Goal: Use online tool/utility: Utilize a website feature to perform a specific function

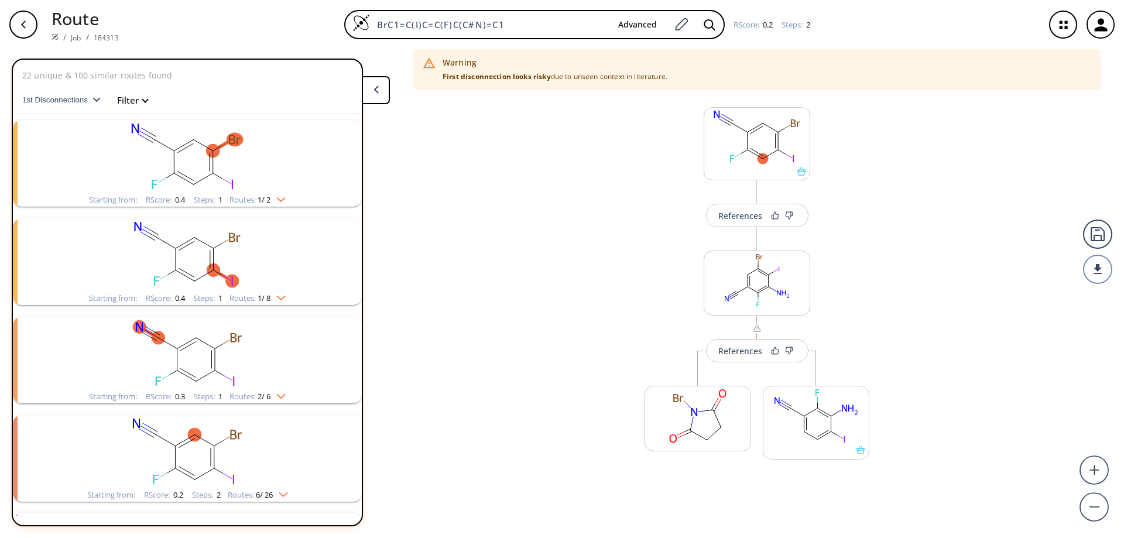
scroll to position [420, 0]
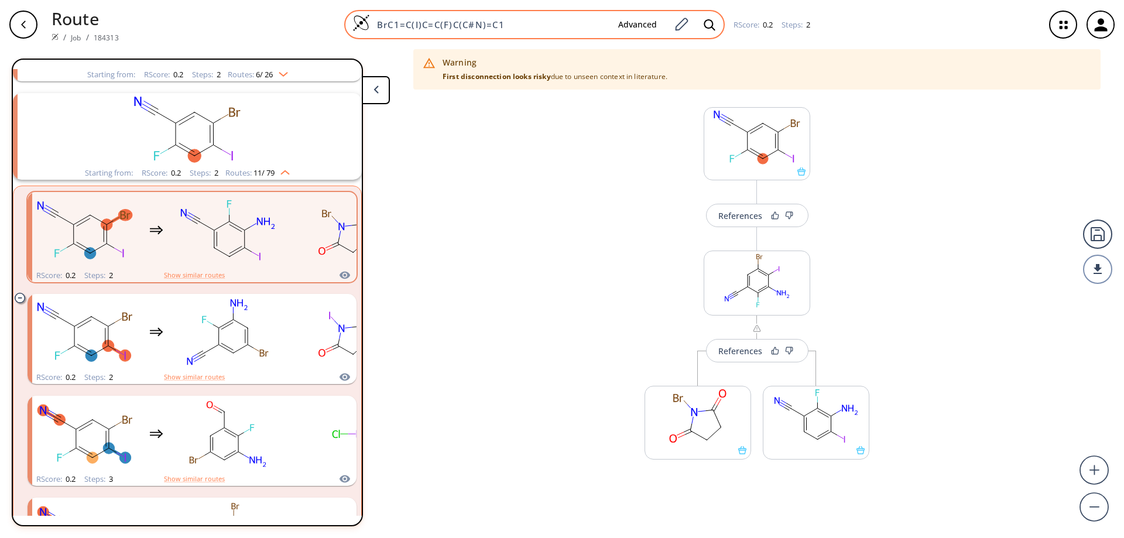
click at [359, 21] on img at bounding box center [361, 23] width 18 height 18
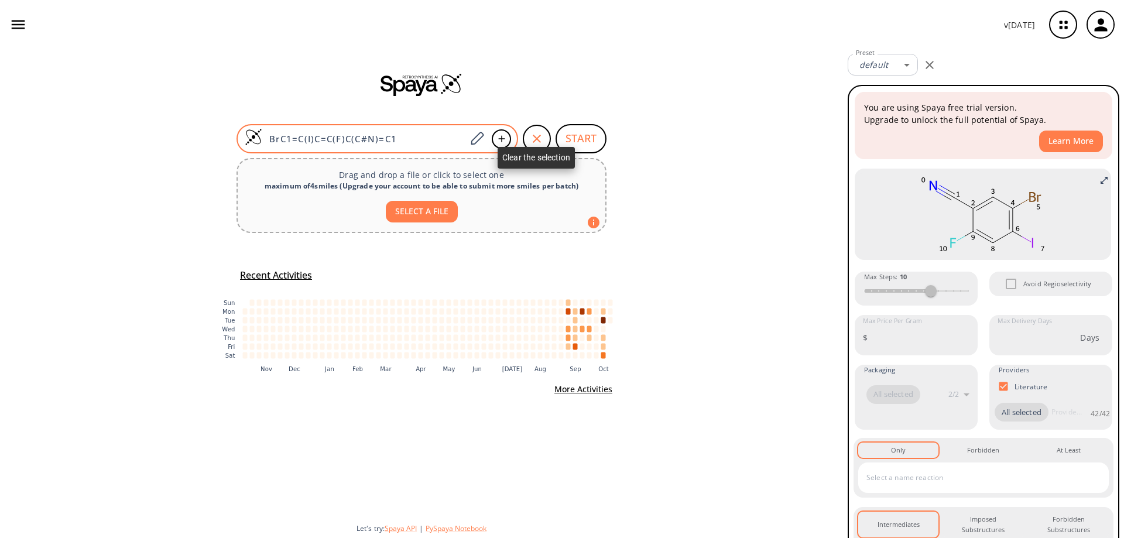
click at [531, 136] on icon "button" at bounding box center [537, 139] width 14 height 14
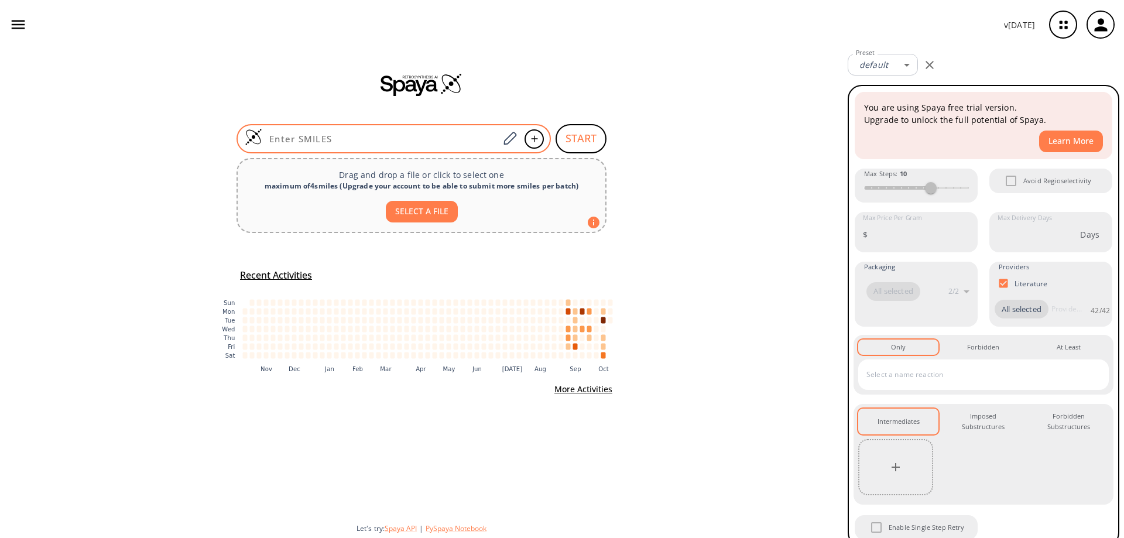
click at [393, 137] on input at bounding box center [380, 139] width 236 height 12
paste input "BrC1=C2N(N=CN=C2)C=C1"
type input "BrC1=C2N(N=CN=C2)C=C1"
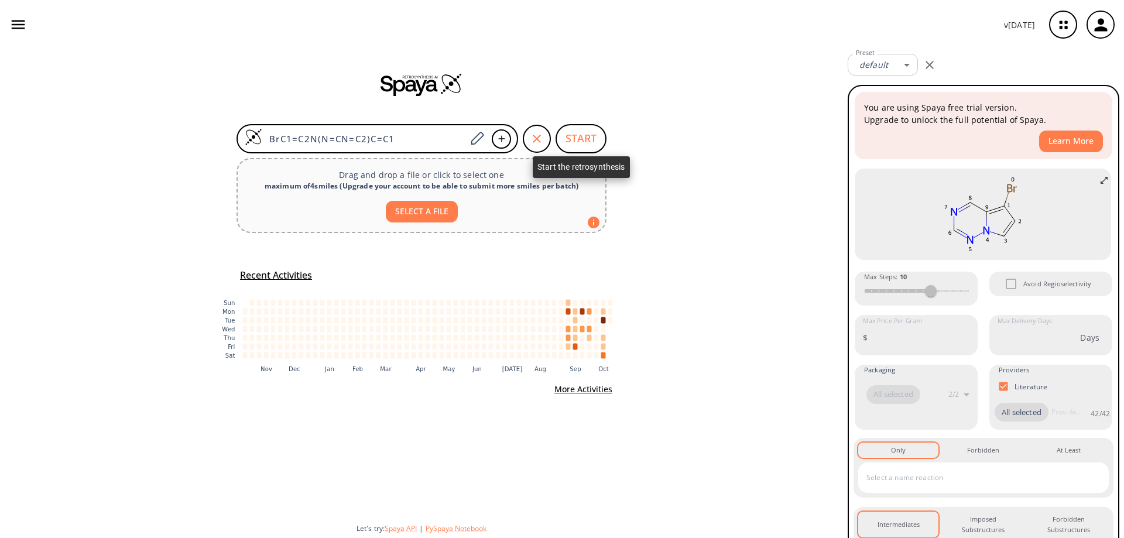
click at [584, 139] on button "START" at bounding box center [580, 138] width 51 height 29
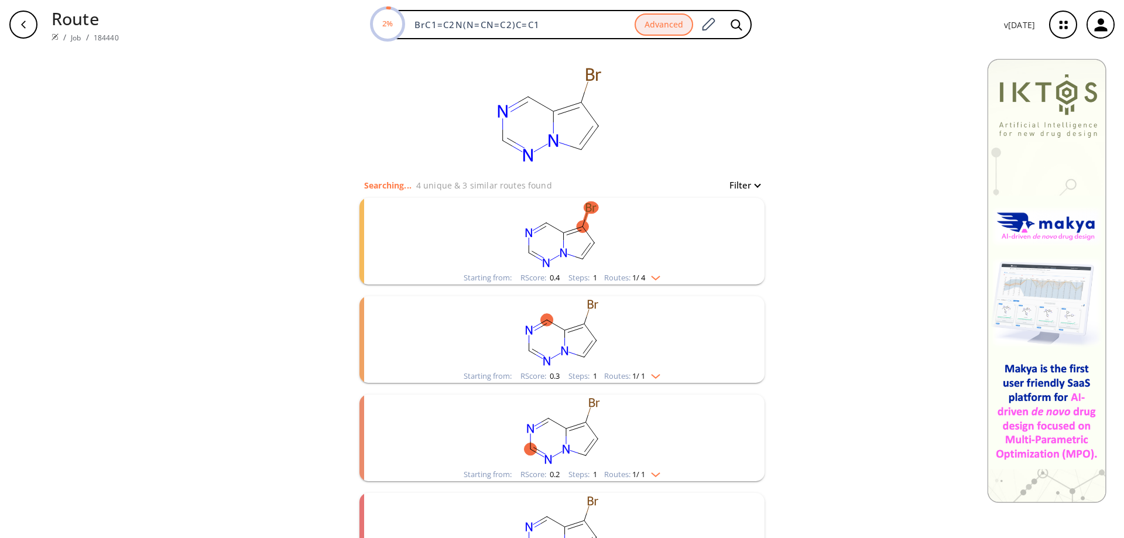
click at [554, 241] on rect "clusters" at bounding box center [562, 234] width 304 height 73
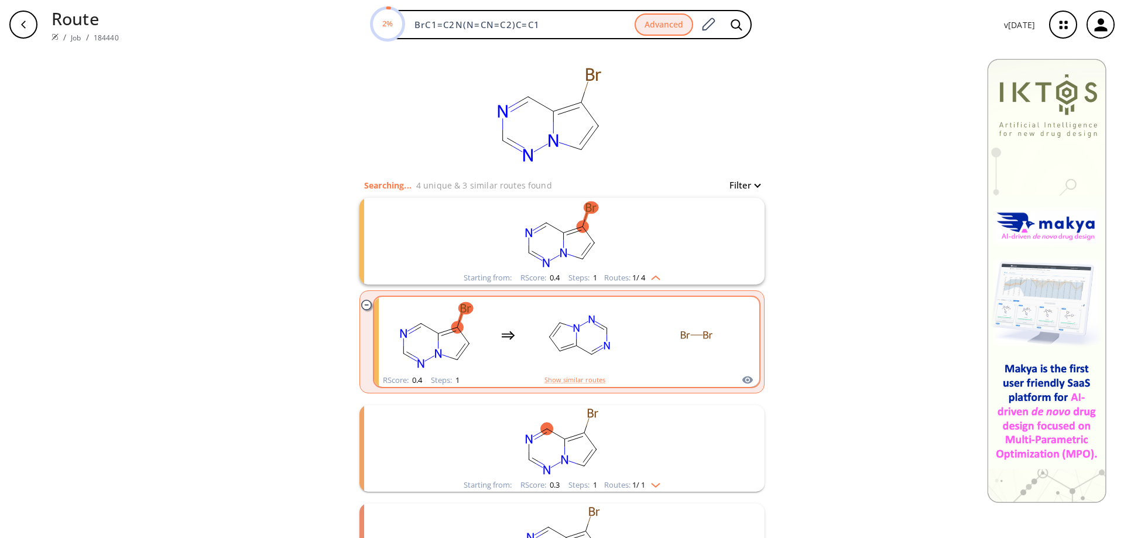
click at [588, 341] on rect "clusters" at bounding box center [579, 334] width 105 height 73
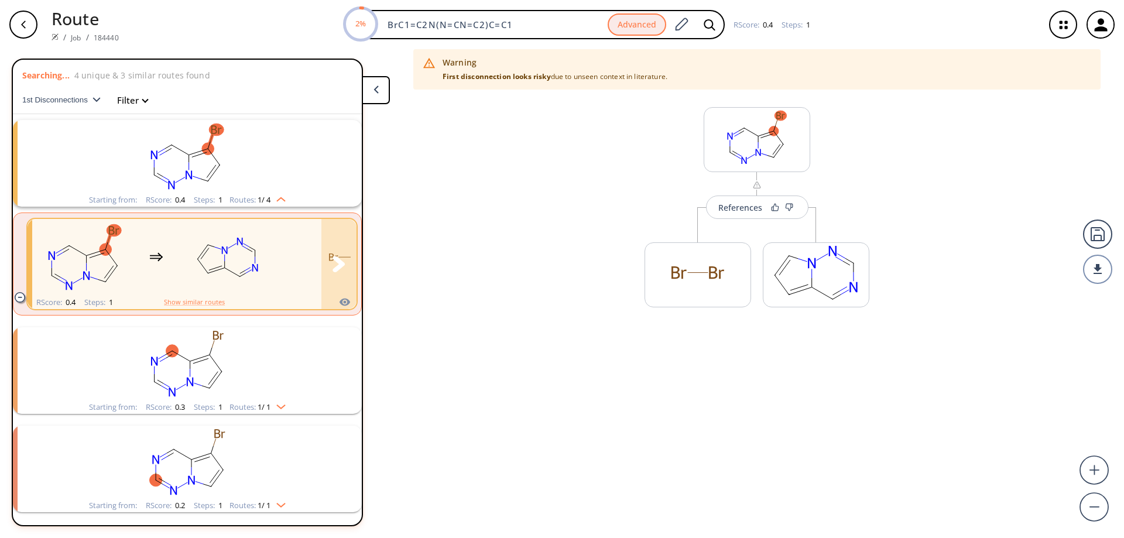
scroll to position [27, 0]
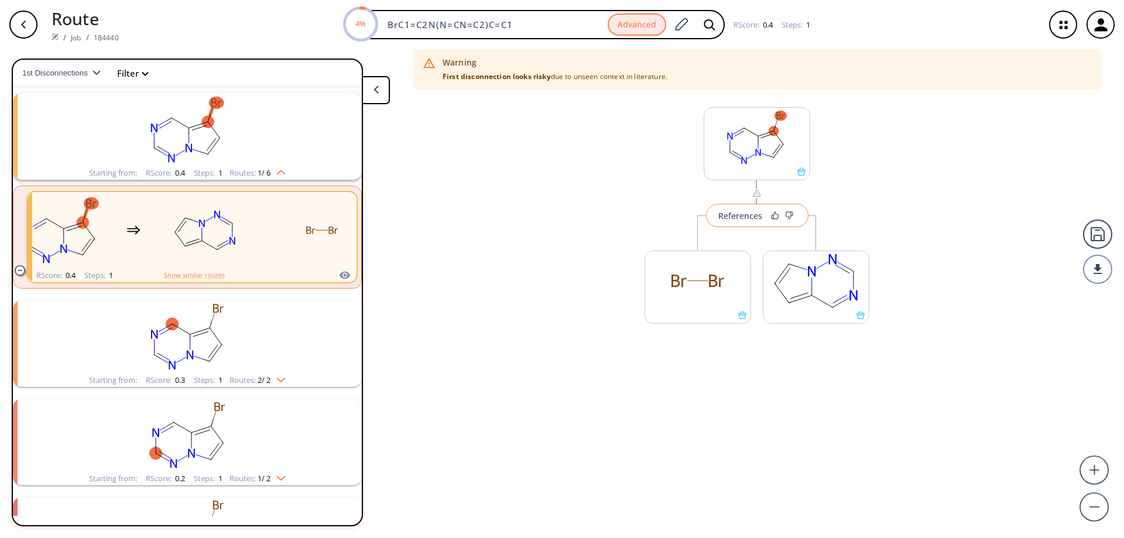
click at [756, 224] on button "References" at bounding box center [757, 215] width 102 height 23
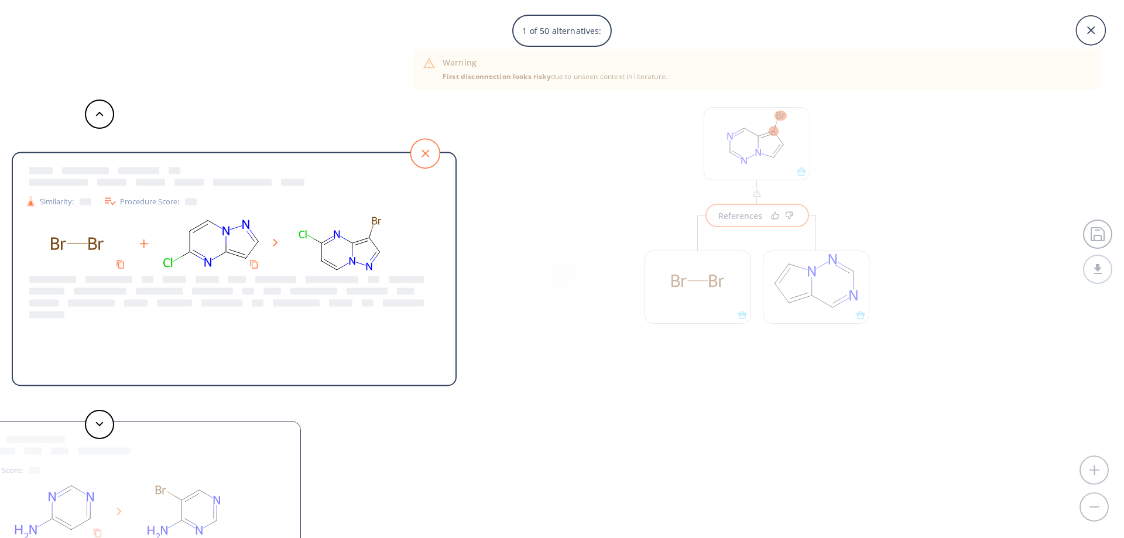
click at [427, 147] on icon at bounding box center [424, 153] width 29 height 29
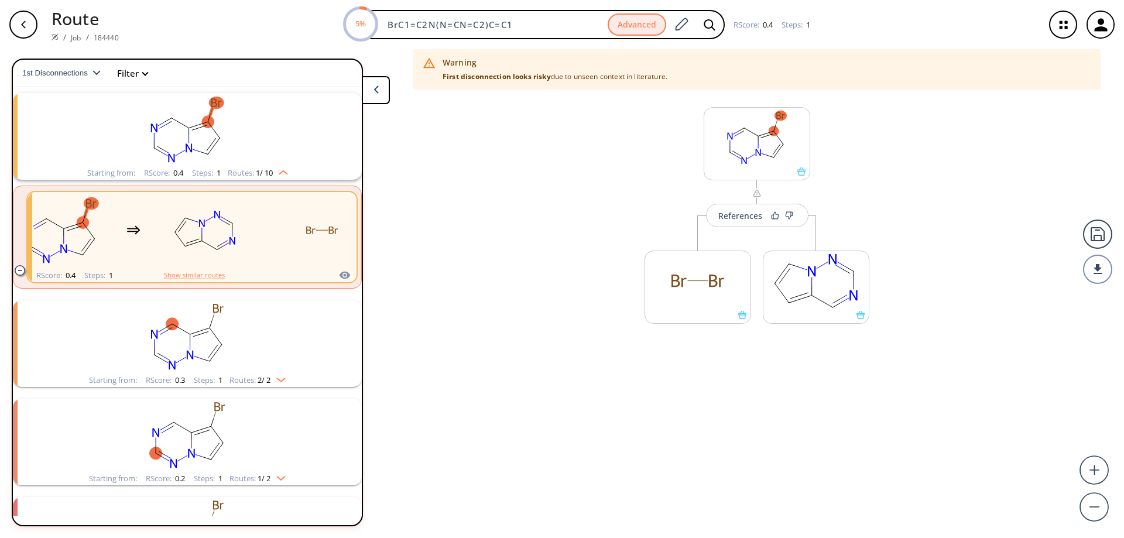
click at [375, 89] on polygon at bounding box center [375, 89] width 5 height 8
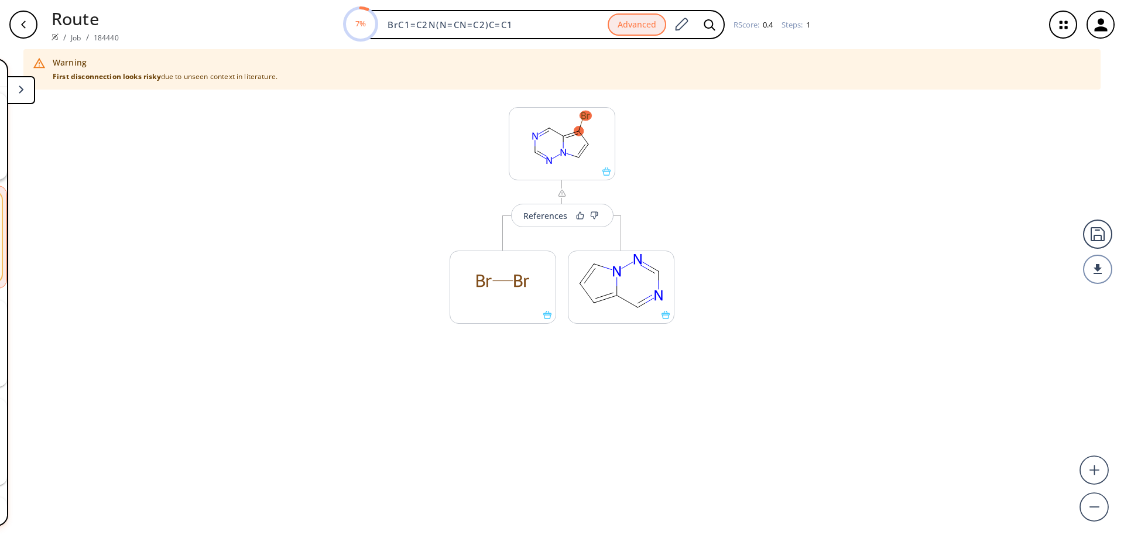
click at [25, 30] on div "button" at bounding box center [23, 25] width 28 height 28
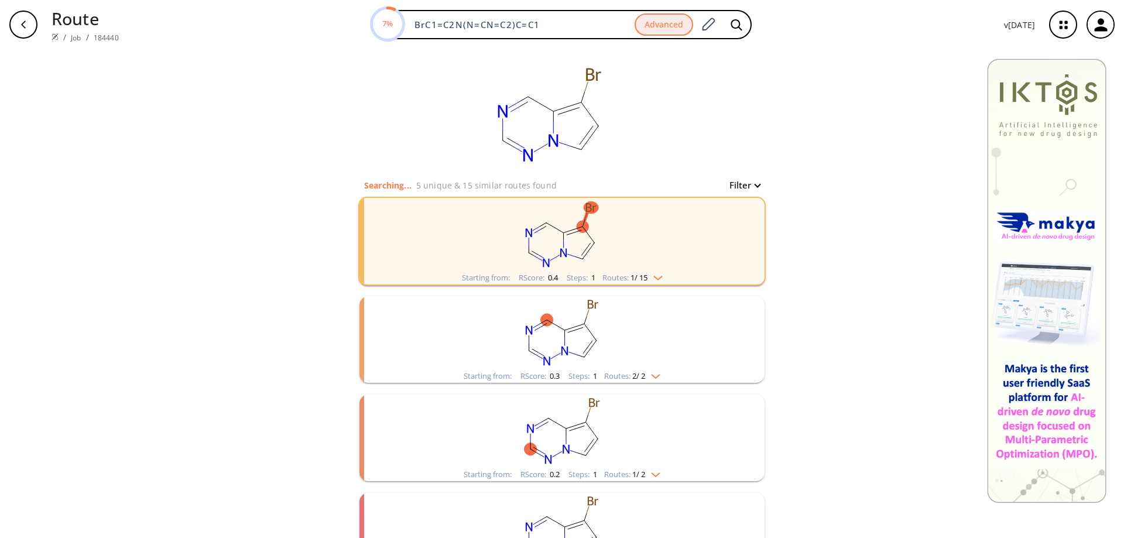
click at [554, 342] on rect "clusters" at bounding box center [562, 332] width 304 height 73
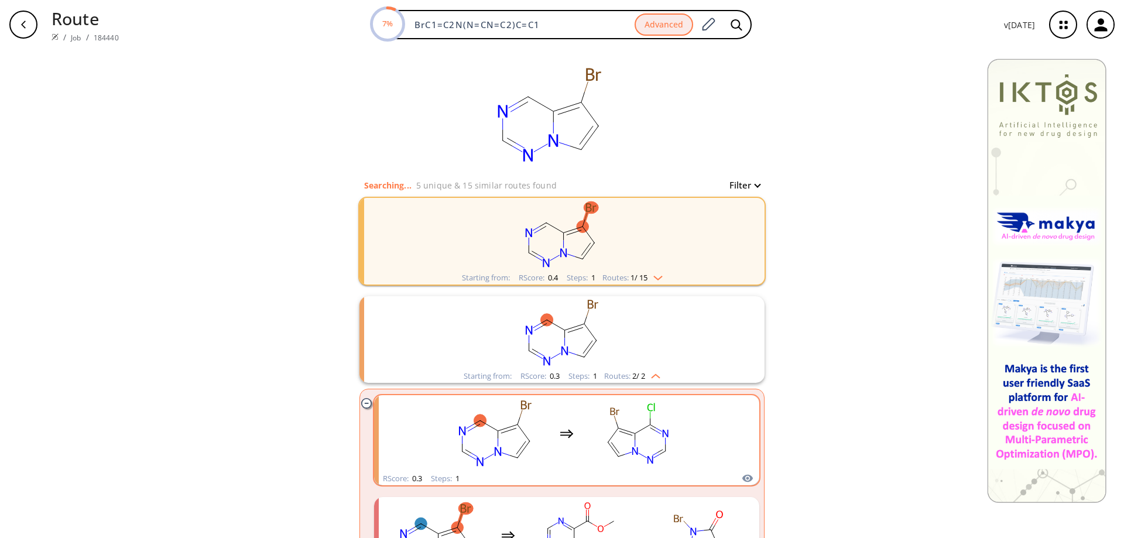
click at [629, 437] on rect "clusters" at bounding box center [637, 433] width 105 height 73
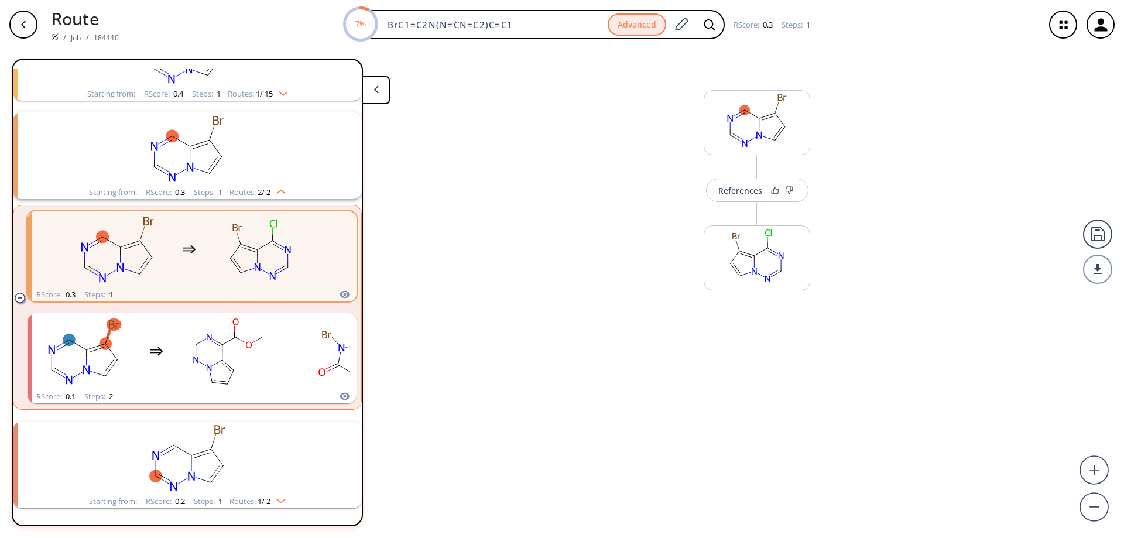
scroll to position [125, 0]
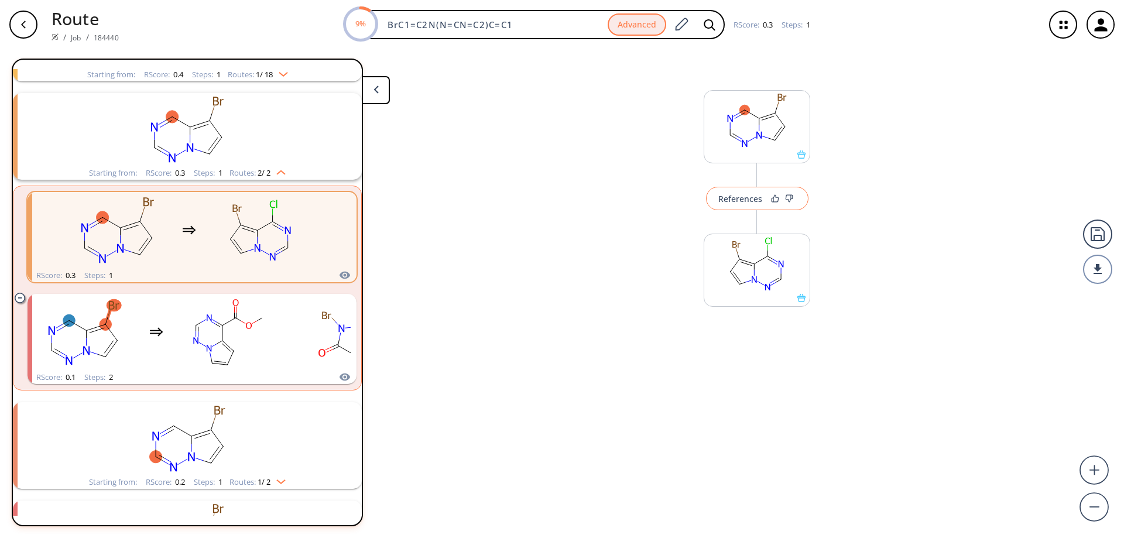
click at [740, 202] on div "References" at bounding box center [740, 199] width 44 height 8
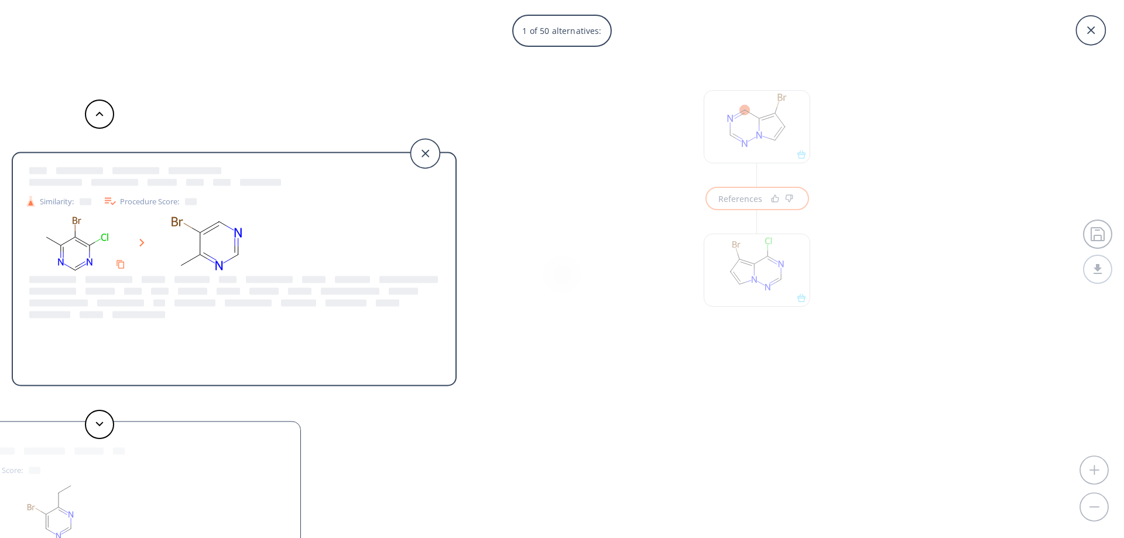
click at [574, 249] on div "1 of 50 alternatives: Similarity: Procedure Score: Similarity: Procedure Score:…" at bounding box center [562, 269] width 1124 height 538
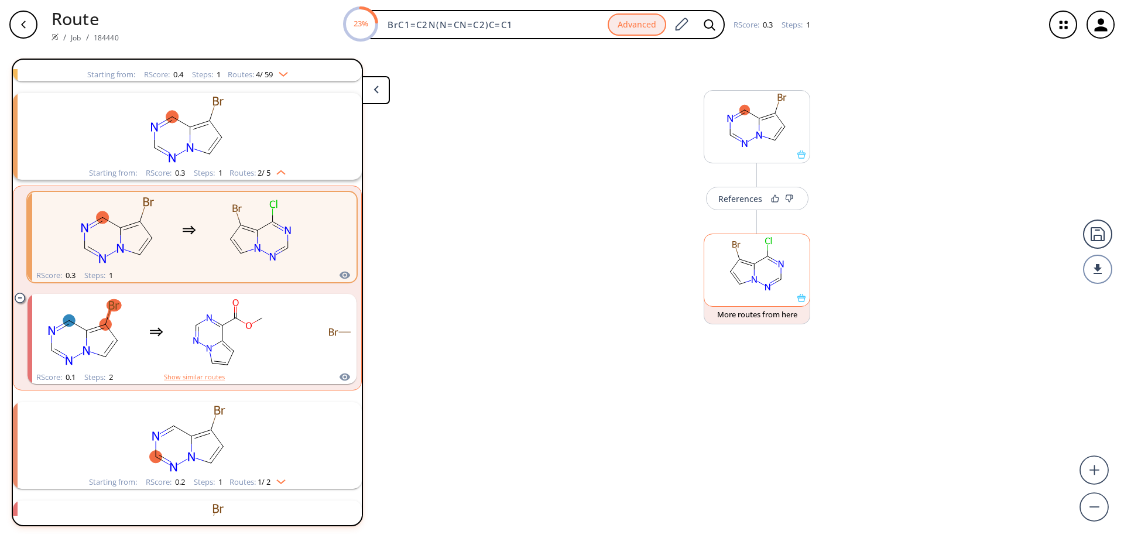
click at [803, 299] on icon at bounding box center [801, 298] width 8 height 8
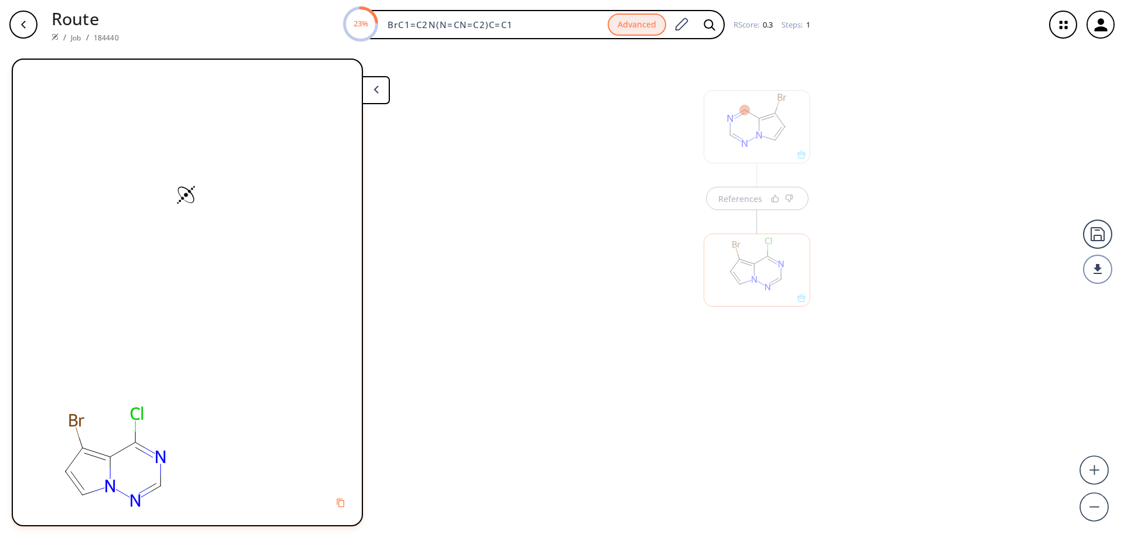
scroll to position [0, 0]
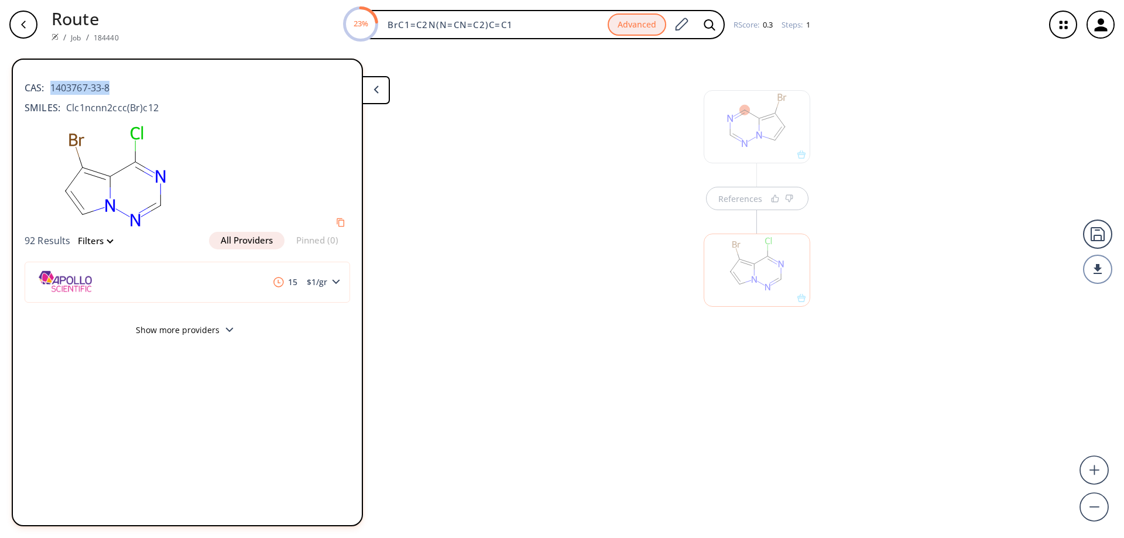
drag, startPoint x: 119, startPoint y: 87, endPoint x: 50, endPoint y: 90, distance: 68.5
click at [50, 90] on div "CAS: 1403767-33-8" at bounding box center [187, 82] width 325 height 26
copy span "1403767-33-8"
click at [747, 202] on div at bounding box center [757, 264] width 118 height 132
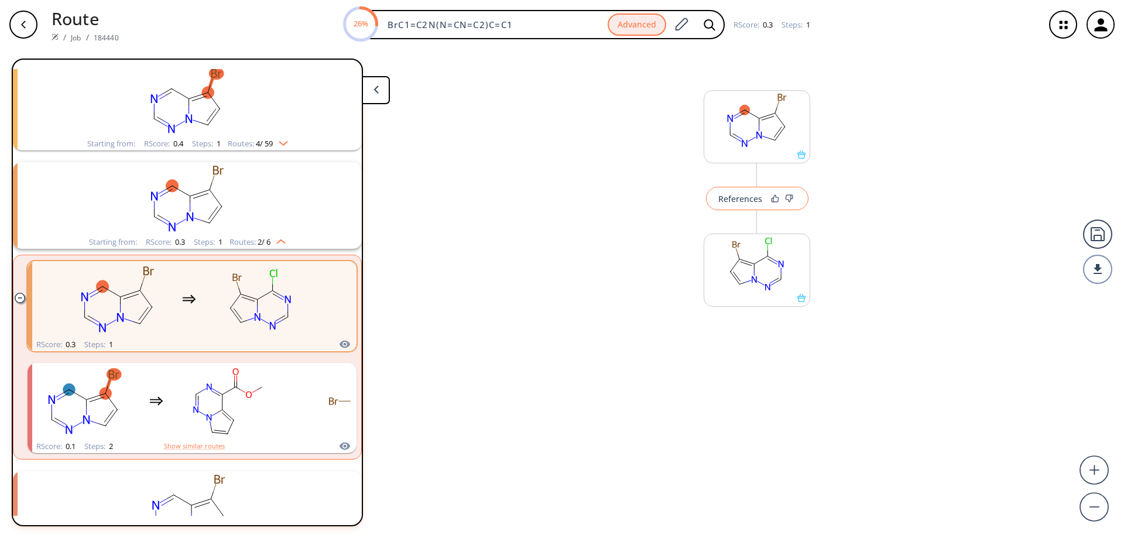
click at [743, 197] on div "References" at bounding box center [740, 199] width 44 height 8
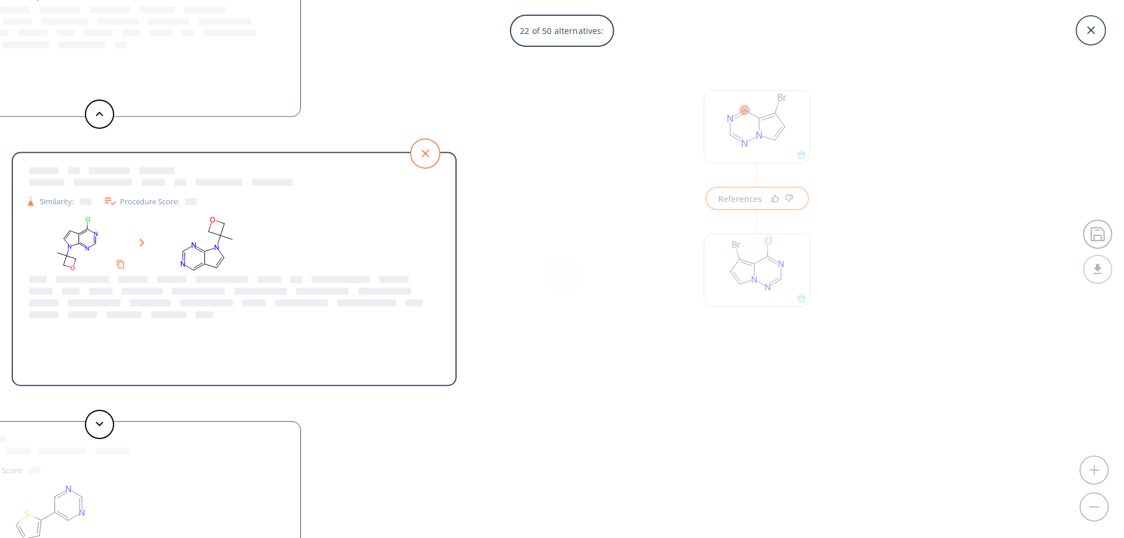
click at [428, 160] on icon at bounding box center [424, 153] width 29 height 29
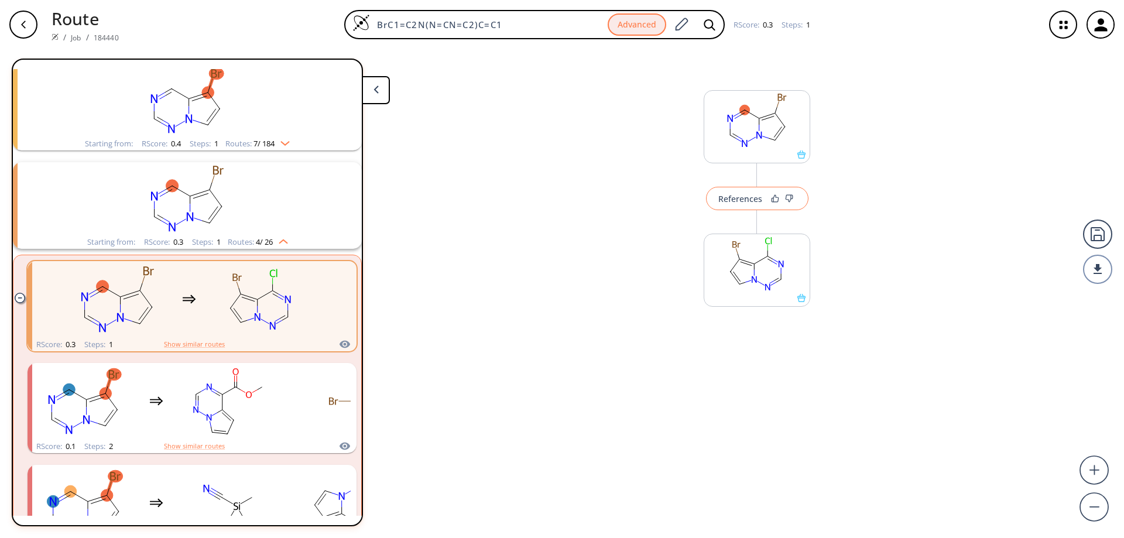
click at [741, 199] on div "References" at bounding box center [740, 199] width 44 height 8
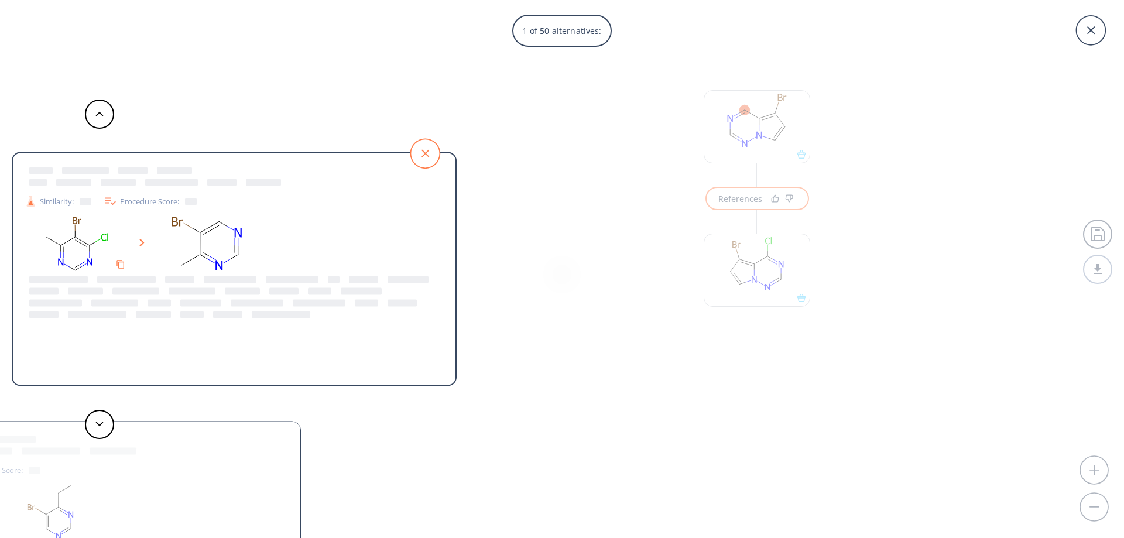
click at [432, 160] on icon at bounding box center [424, 153] width 29 height 29
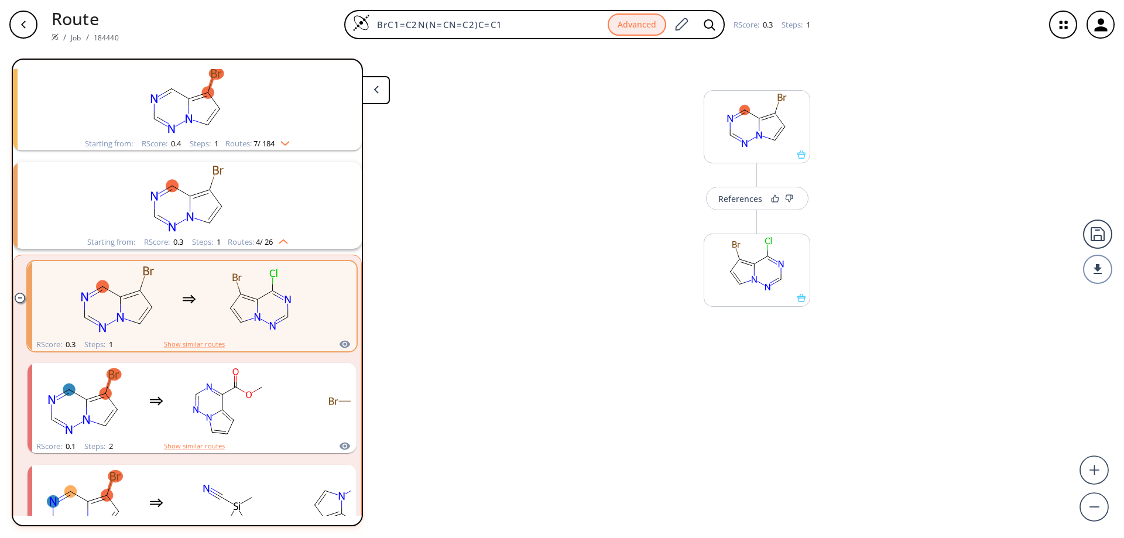
click at [29, 24] on div "button" at bounding box center [23, 25] width 28 height 28
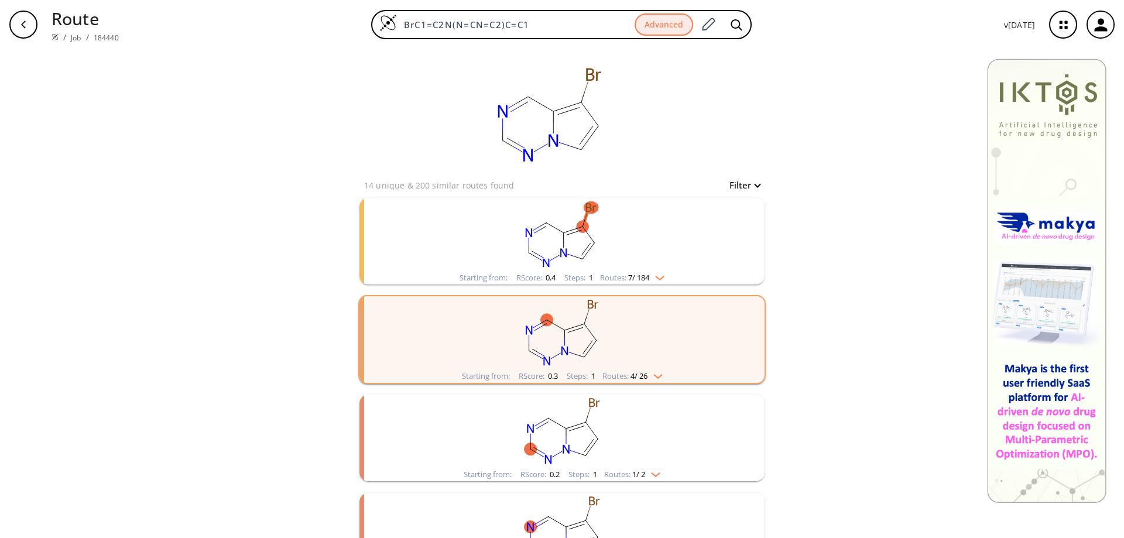
scroll to position [146, 0]
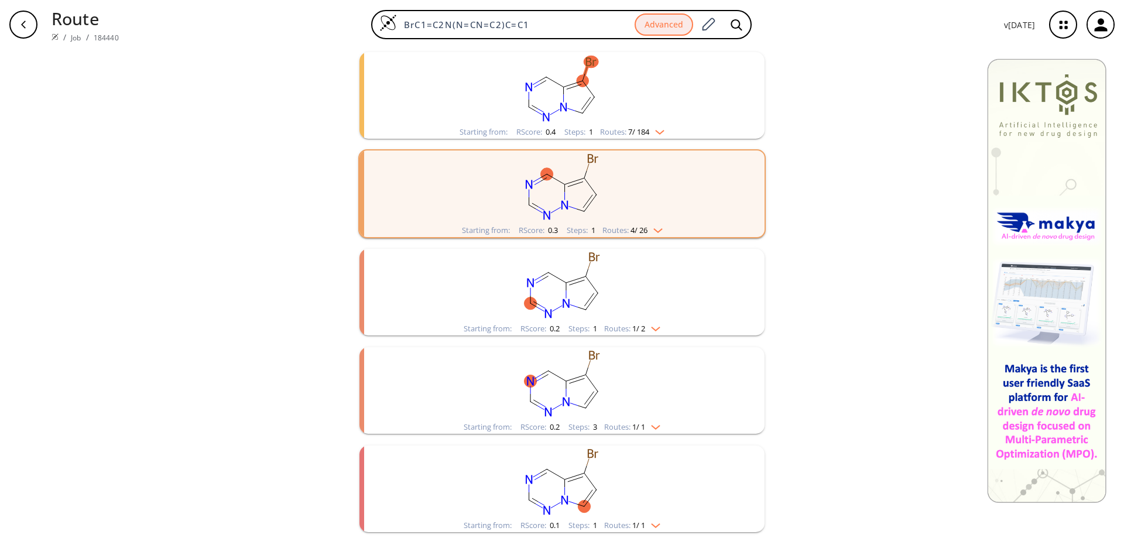
click at [559, 396] on rect "clusters" at bounding box center [562, 383] width 304 height 73
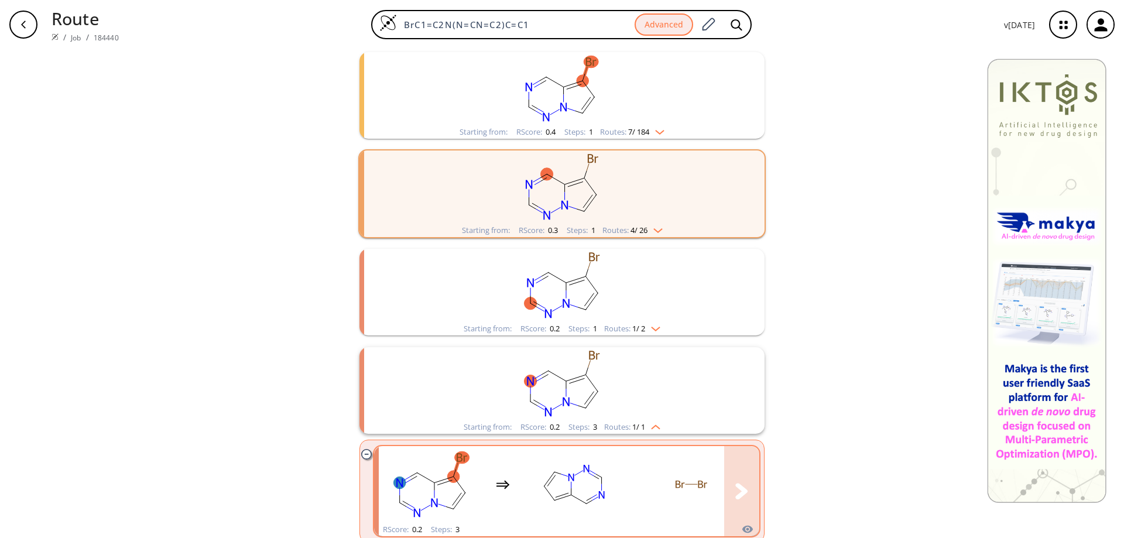
click at [572, 483] on rect "clusters" at bounding box center [573, 484] width 105 height 73
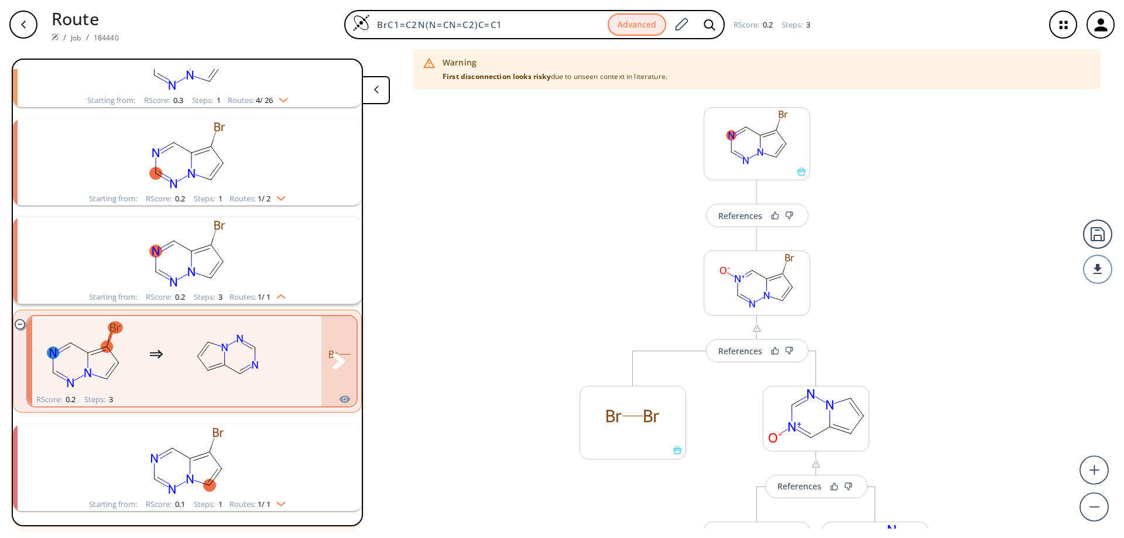
scroll to position [199, 0]
click at [203, 458] on rect "clusters" at bounding box center [187, 459] width 304 height 73
